Goal: Task Accomplishment & Management: Complete application form

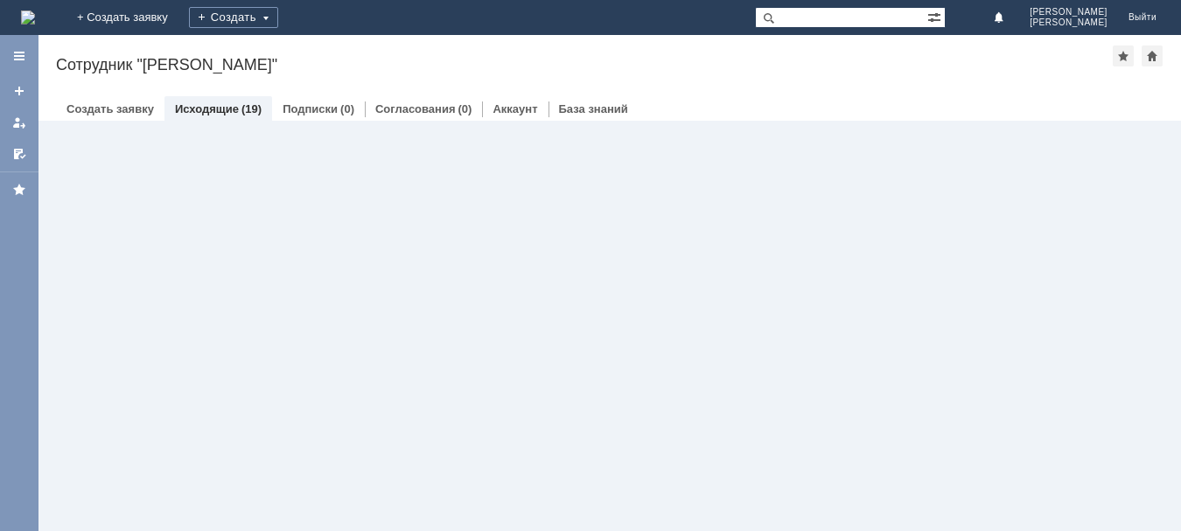
click at [99, 123] on div at bounding box center [609, 124] width 1142 height 7
click at [100, 112] on link "Создать заявку" at bounding box center [109, 108] width 87 height 13
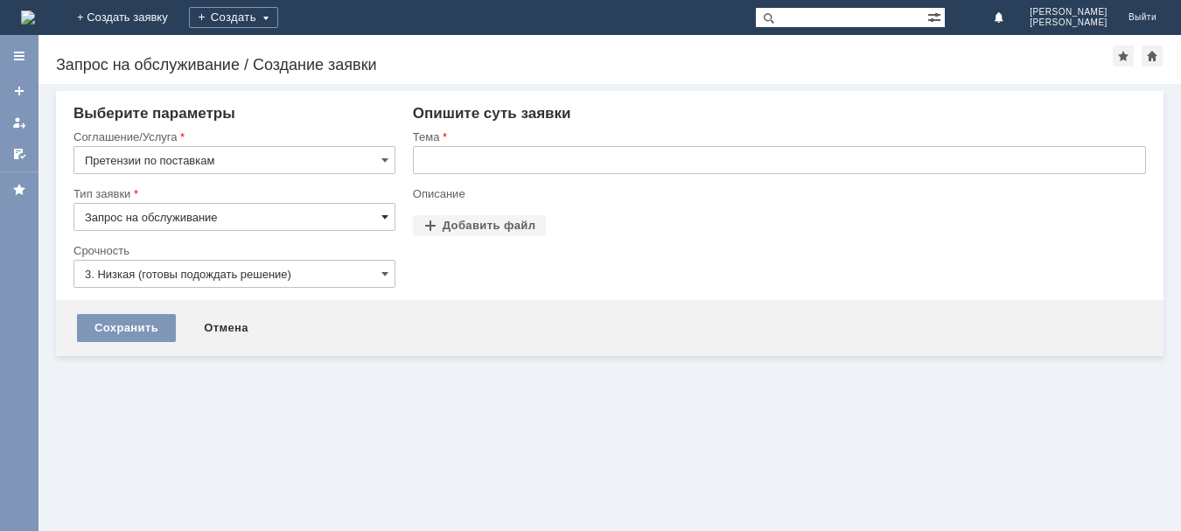
click at [382, 215] on span at bounding box center [384, 217] width 7 height 14
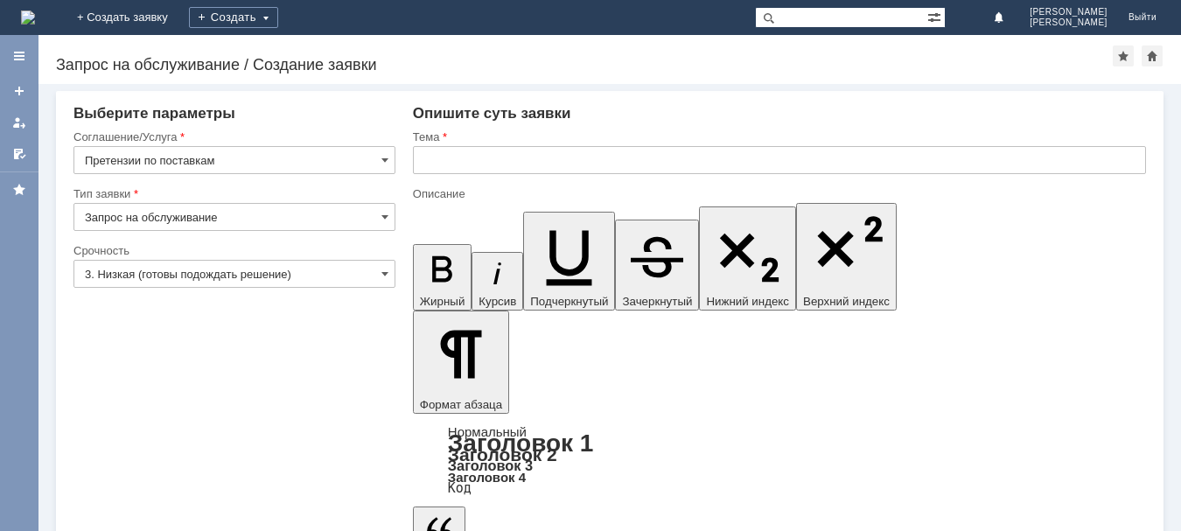
type input "Запрос на обслуживание"
click at [383, 271] on span at bounding box center [384, 274] width 7 height 14
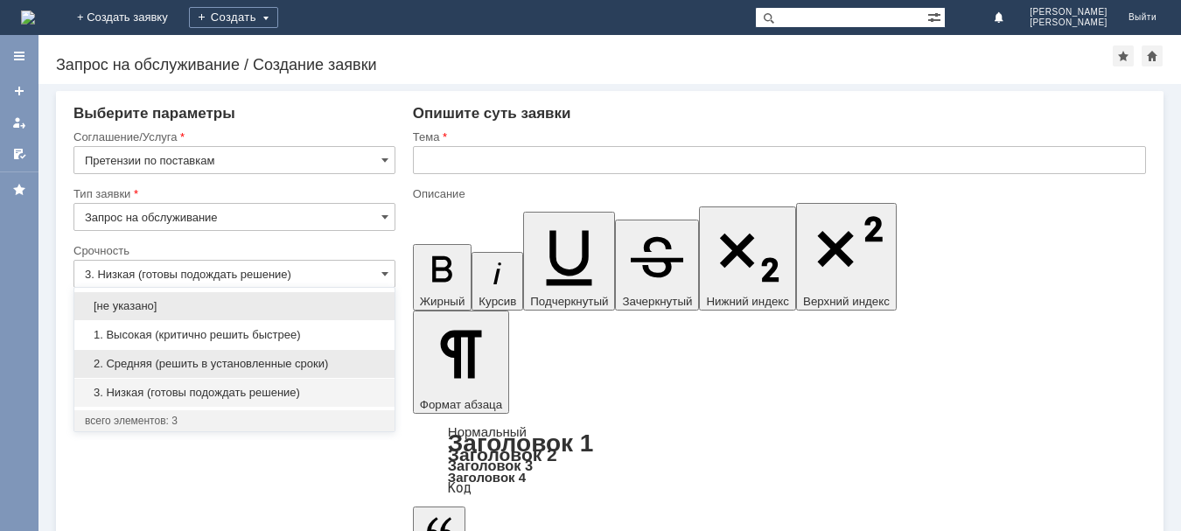
click at [178, 370] on span "2. Средняя (решить в установленные сроки)" at bounding box center [234, 364] width 299 height 14
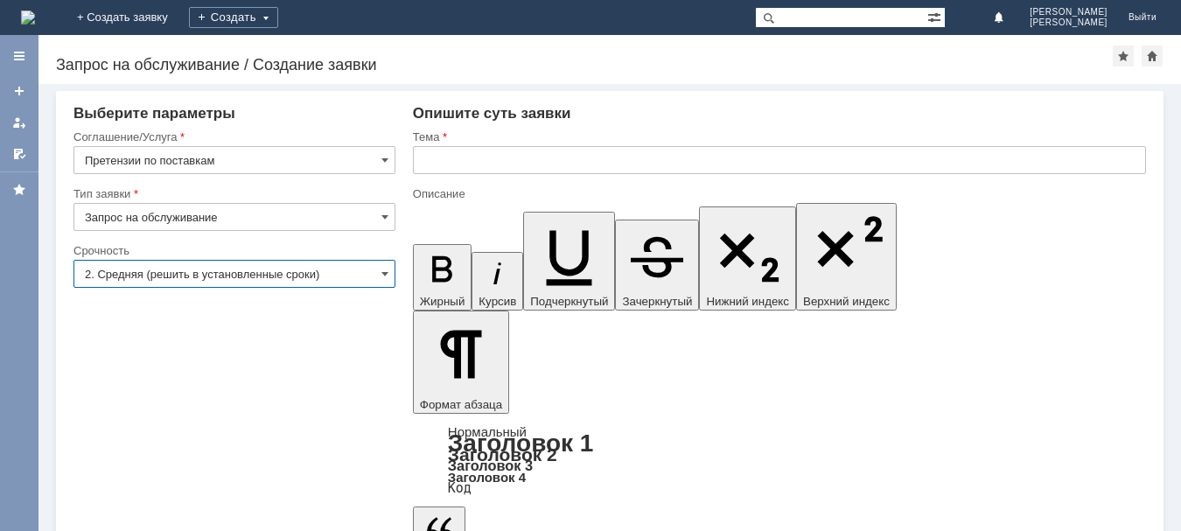
type input "2. Средняя (решить в установленные сроки)"
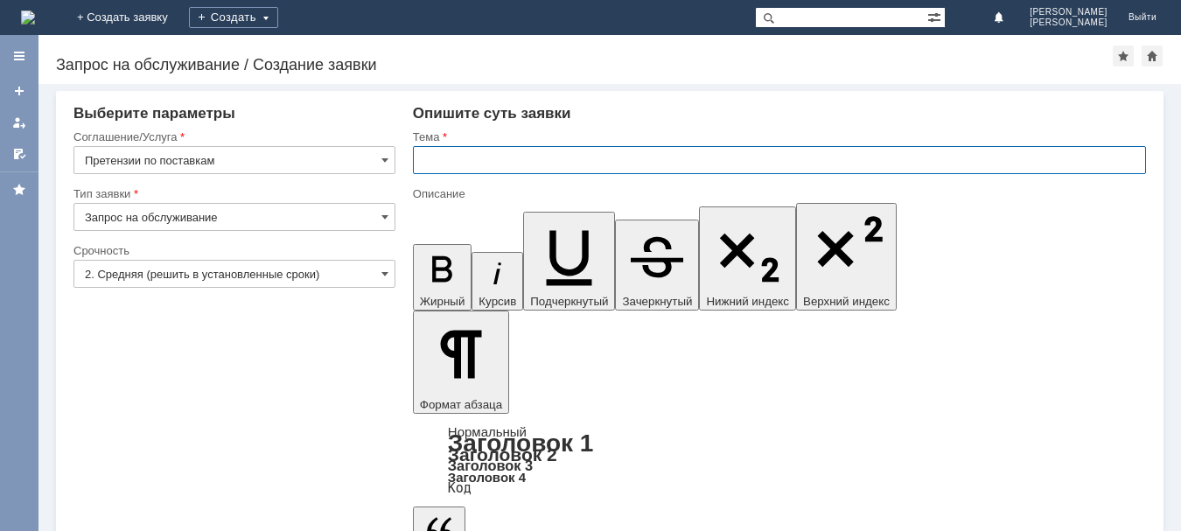
click at [445, 159] on input "text" at bounding box center [779, 160] width 733 height 28
click at [526, 167] on input "Акт от ИП Романова" at bounding box center [779, 160] width 733 height 28
click at [543, 160] on input "Акт от ИП Романова" at bounding box center [779, 160] width 733 height 28
click at [585, 159] on input "Акт от ИП Романова Л.А. От" at bounding box center [779, 160] width 733 height 28
click at [663, 162] on input "Акт от ИП Романова Л.А. От 14.07 по №" at bounding box center [779, 160] width 733 height 28
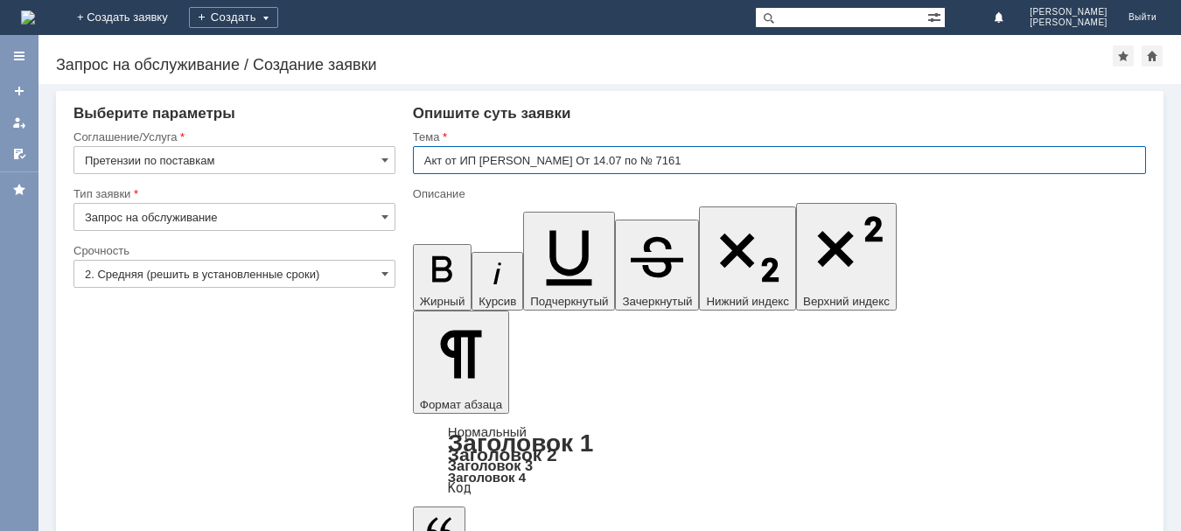
type input "Акт от ИП Романова Л.А. От 14.07 по № 7161"
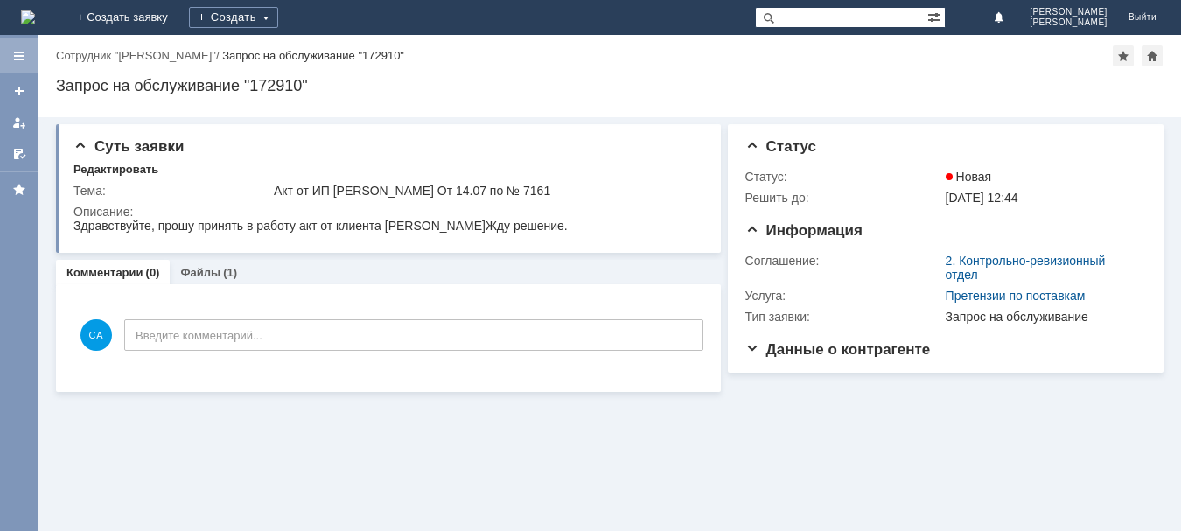
click at [23, 59] on div at bounding box center [19, 56] width 14 height 14
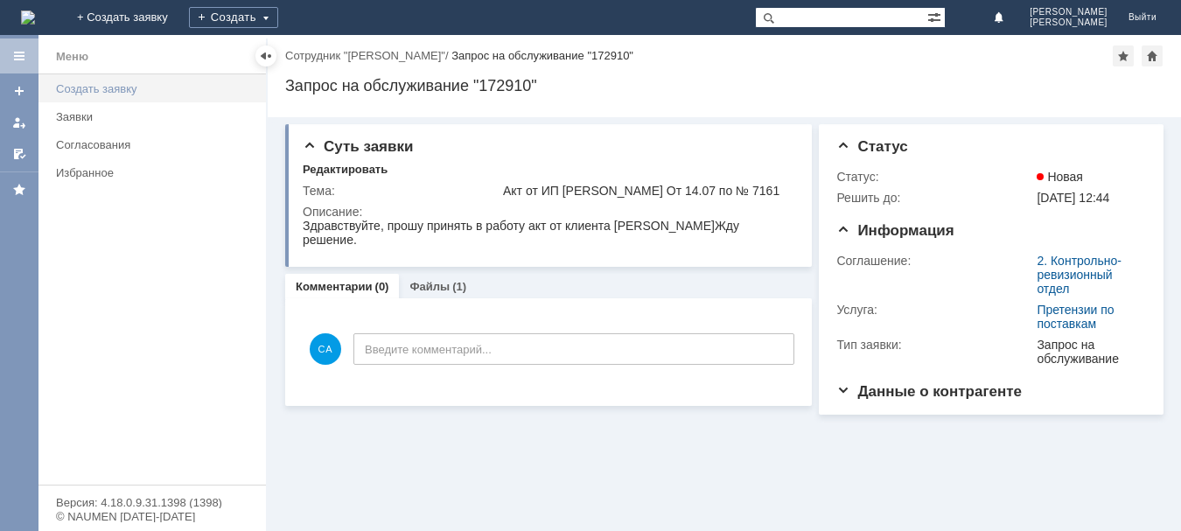
click at [119, 93] on div "Создать заявку" at bounding box center [155, 88] width 199 height 13
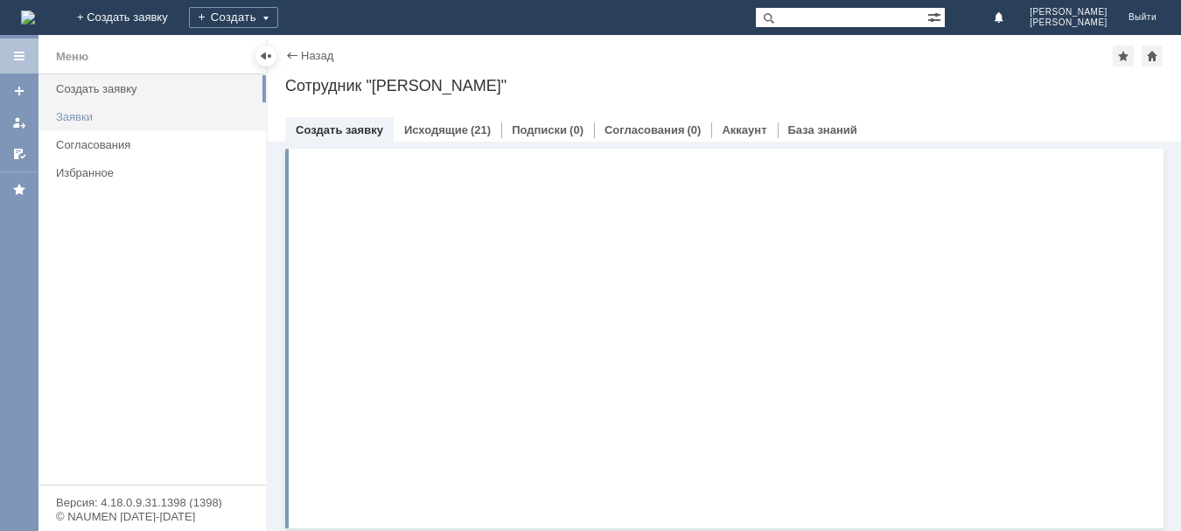
click at [78, 113] on div "Заявки" at bounding box center [155, 116] width 199 height 13
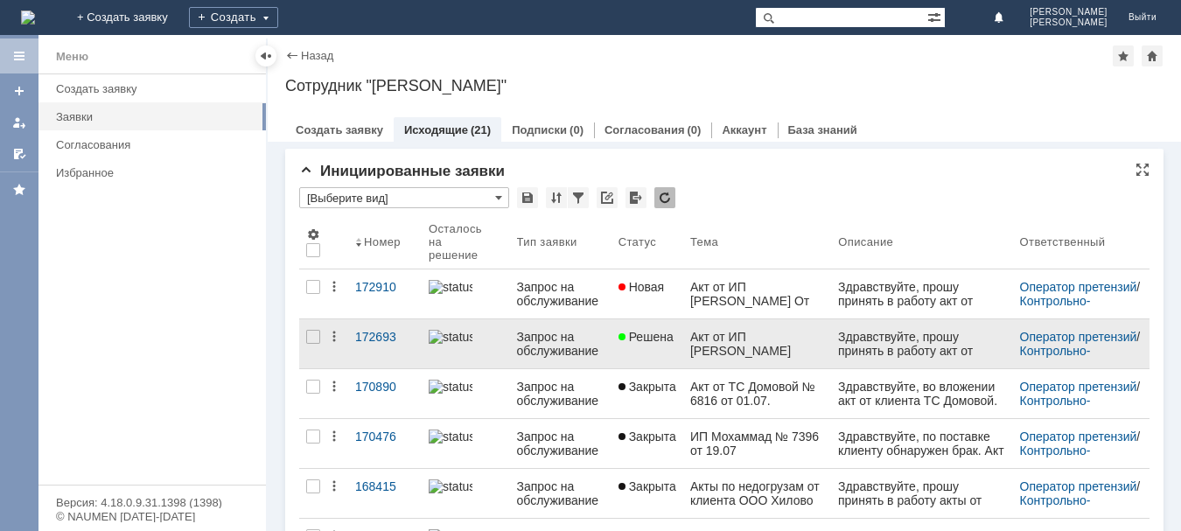
click at [744, 339] on div "Акт от ИП Козлова В.С № 8848 от 30.08" at bounding box center [757, 344] width 134 height 28
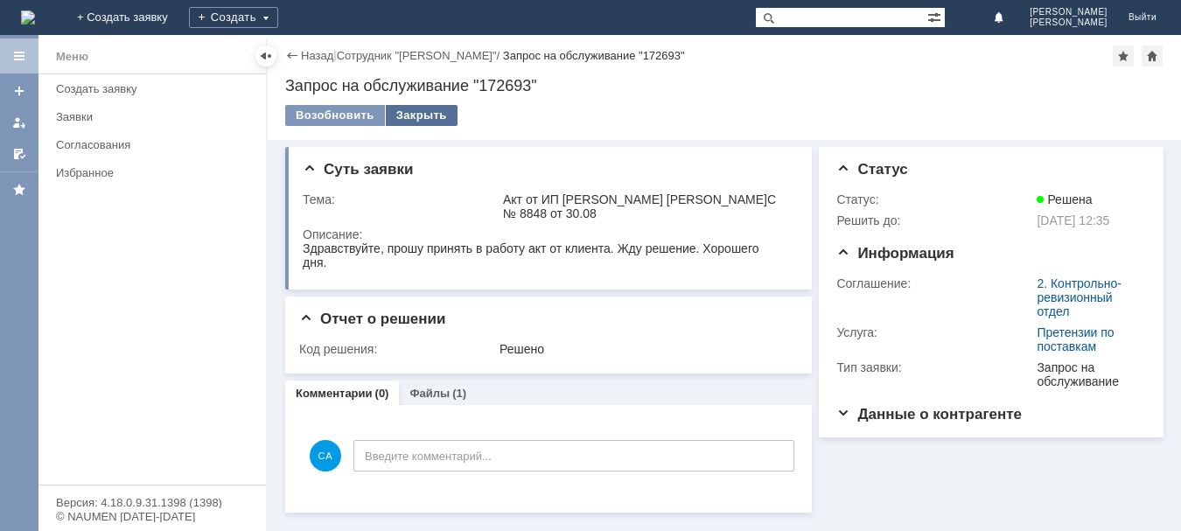
click at [414, 121] on div "Закрыть" at bounding box center [422, 115] width 72 height 21
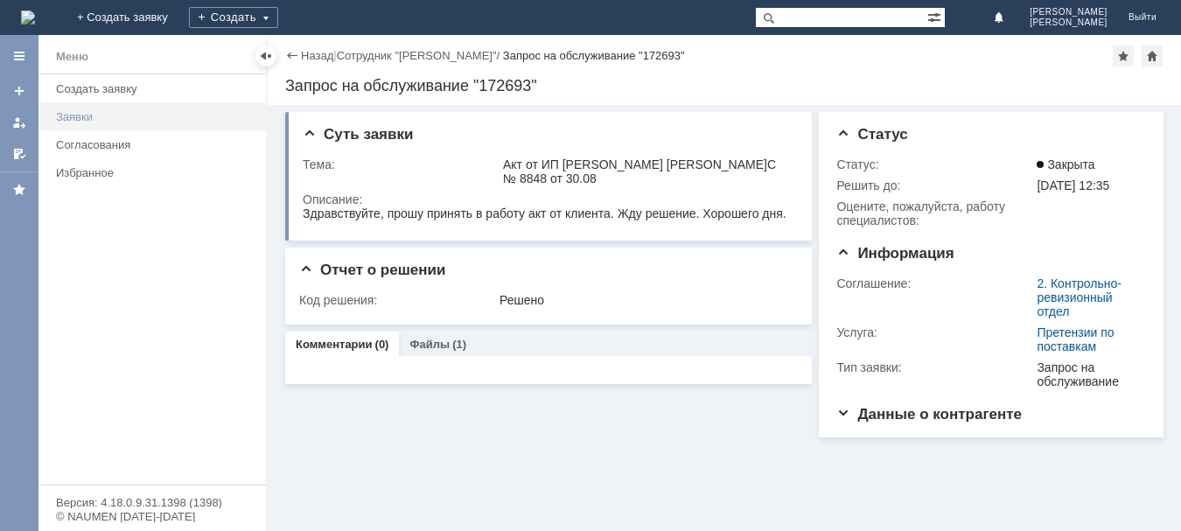
click at [74, 113] on div "Заявки" at bounding box center [155, 116] width 199 height 13
